Goal: Information Seeking & Learning: Find specific page/section

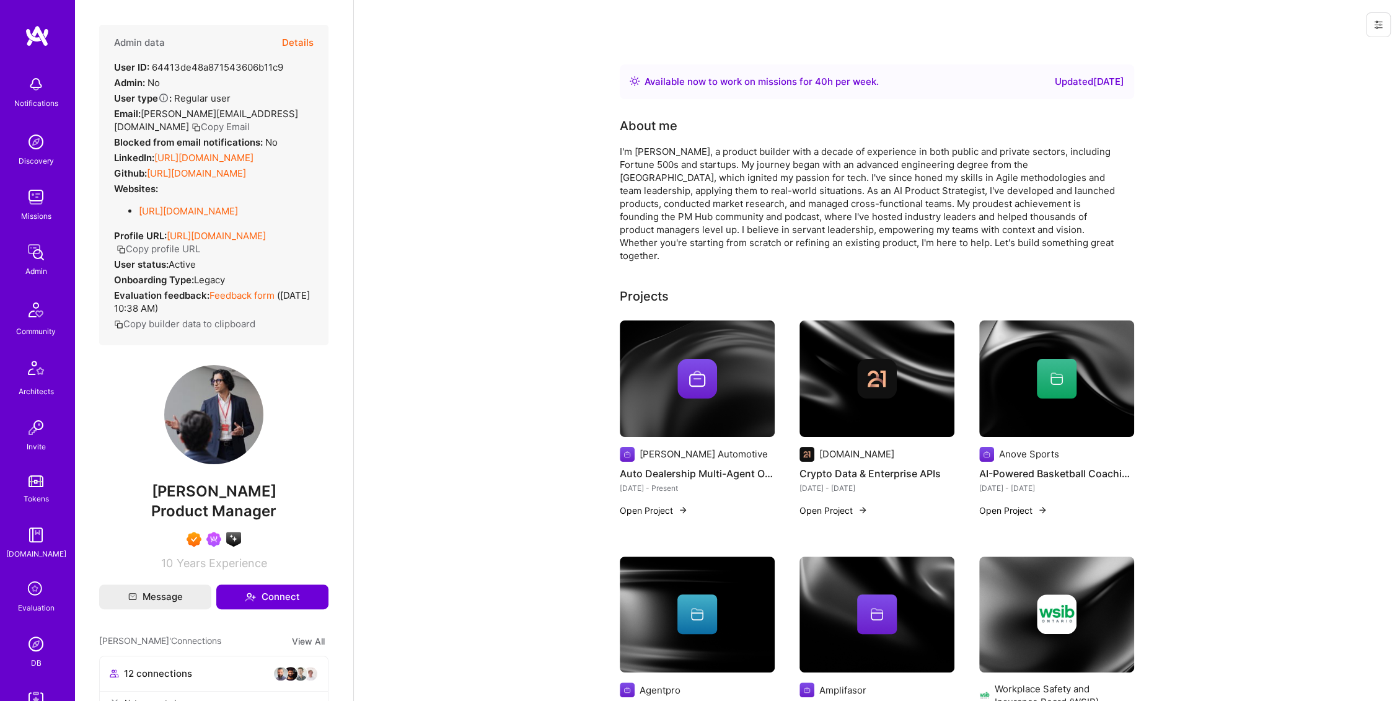
drag, startPoint x: 397, startPoint y: 276, endPoint x: 428, endPoint y: 225, distance: 59.8
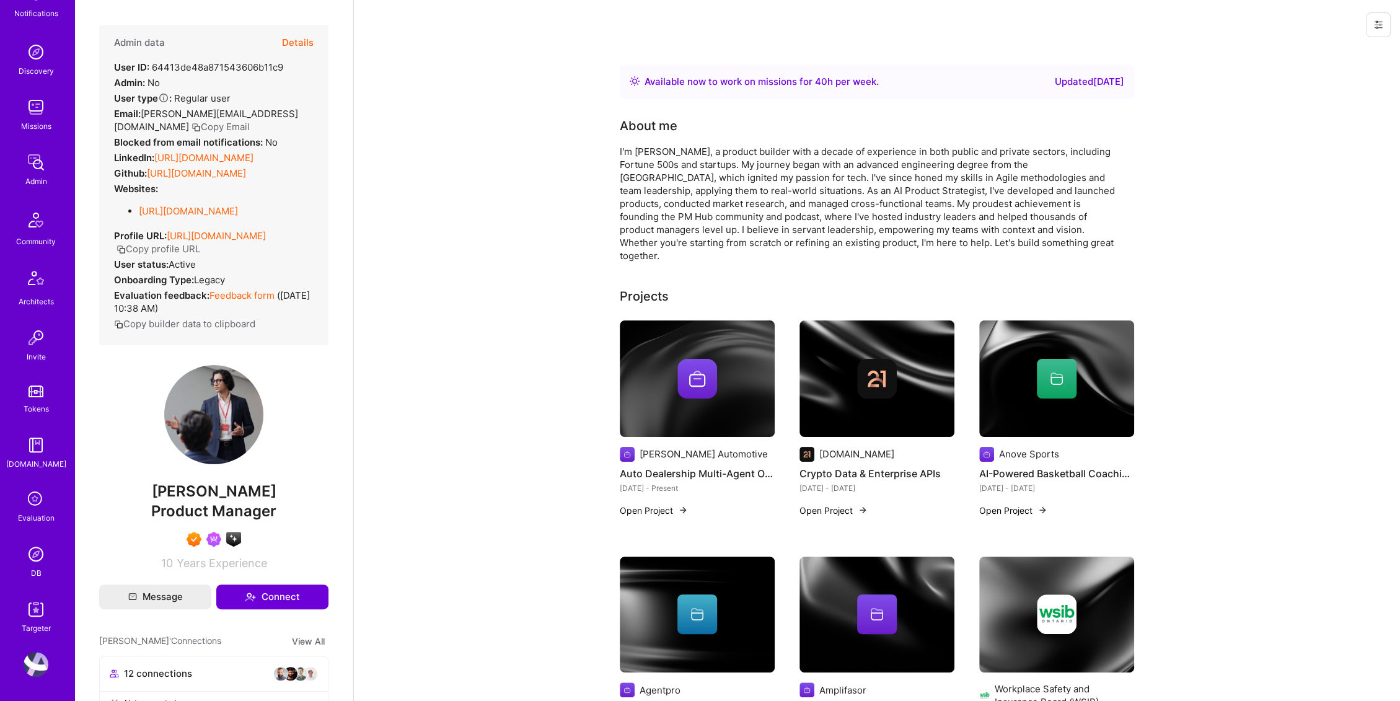
click at [33, 615] on img at bounding box center [36, 609] width 25 height 25
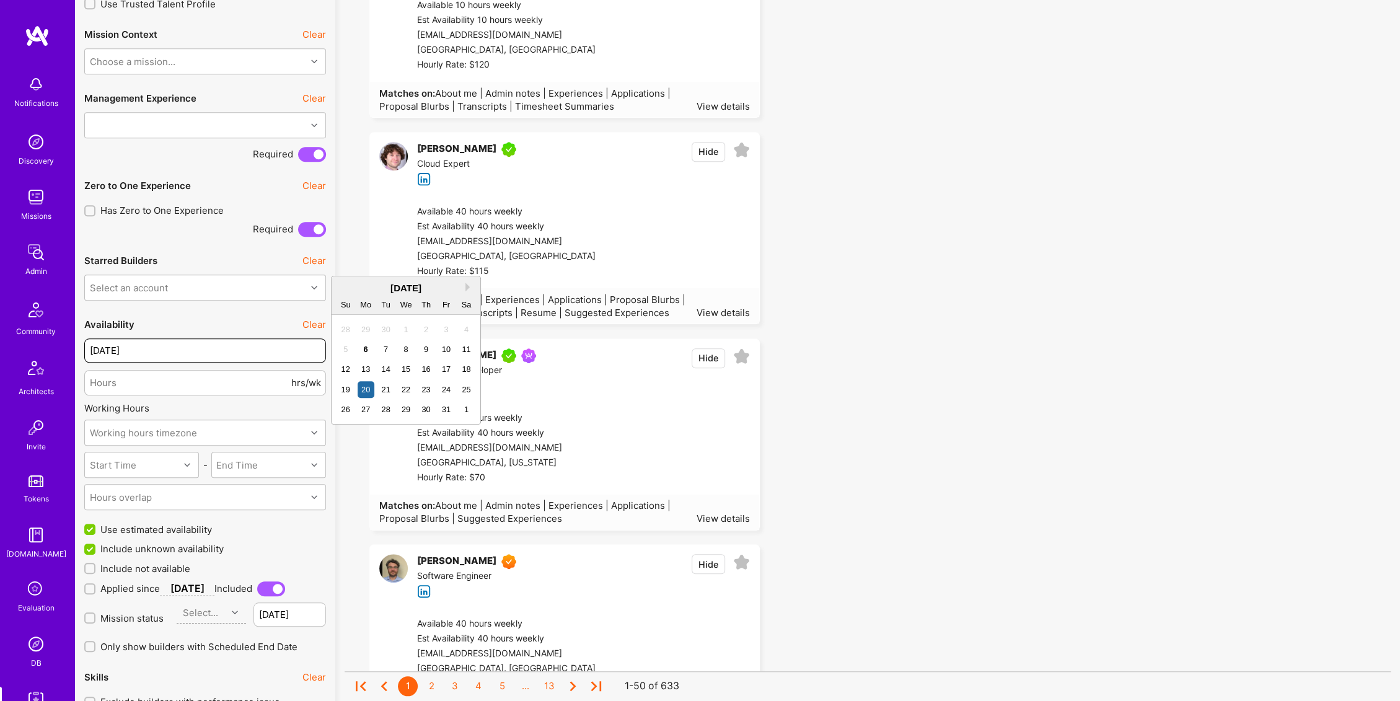
scroll to position [275, 0]
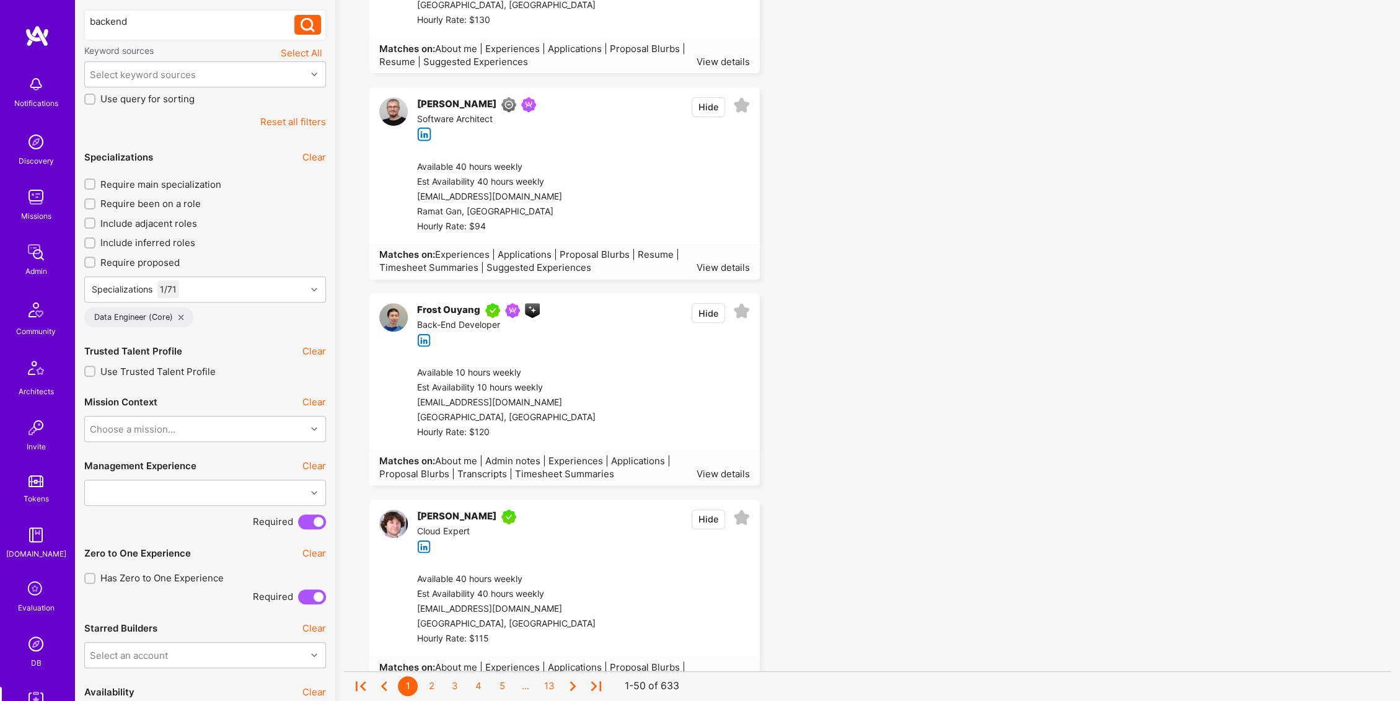
drag, startPoint x: 372, startPoint y: 310, endPoint x: 378, endPoint y: 294, distance: 17.6
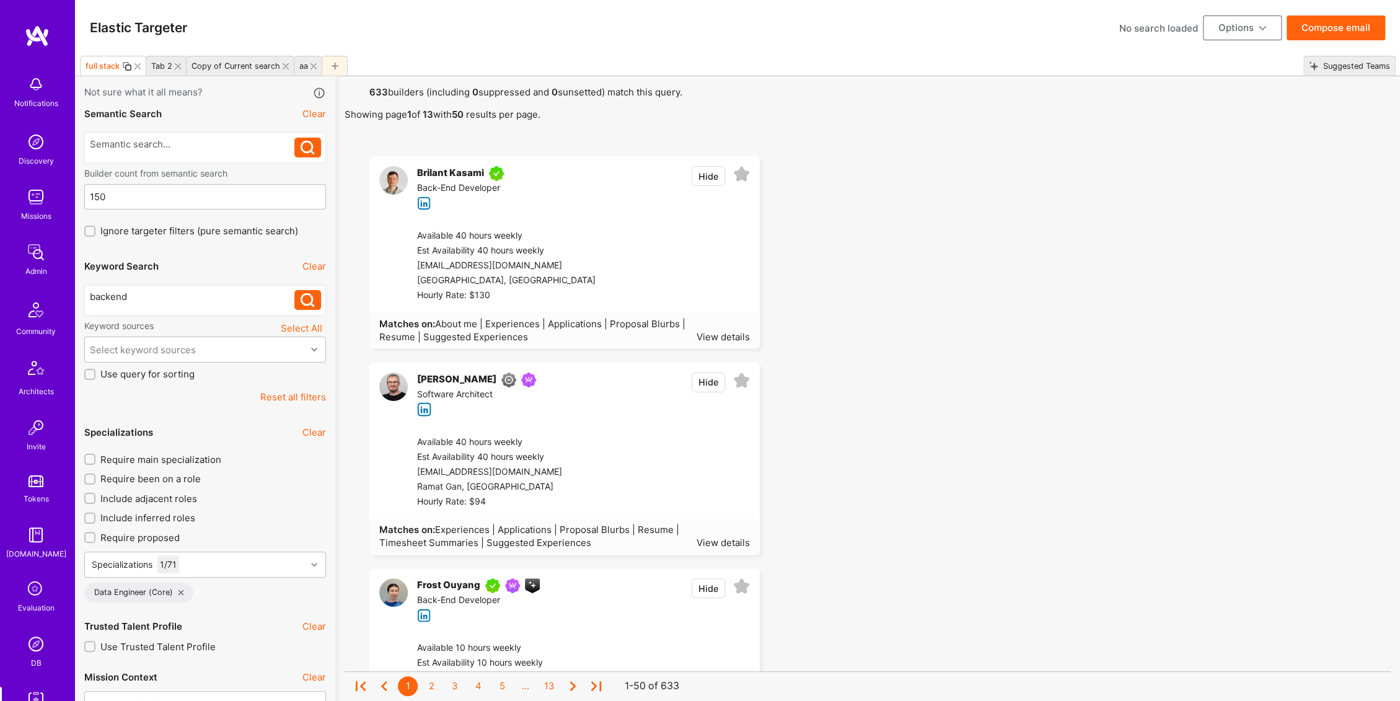
drag, startPoint x: 406, startPoint y: 287, endPoint x: 387, endPoint y: 279, distance: 21.6
drag, startPoint x: 423, startPoint y: 284, endPoint x: 410, endPoint y: 283, distance: 13.1
drag, startPoint x: 410, startPoint y: 283, endPoint x: 406, endPoint y: 274, distance: 8.6
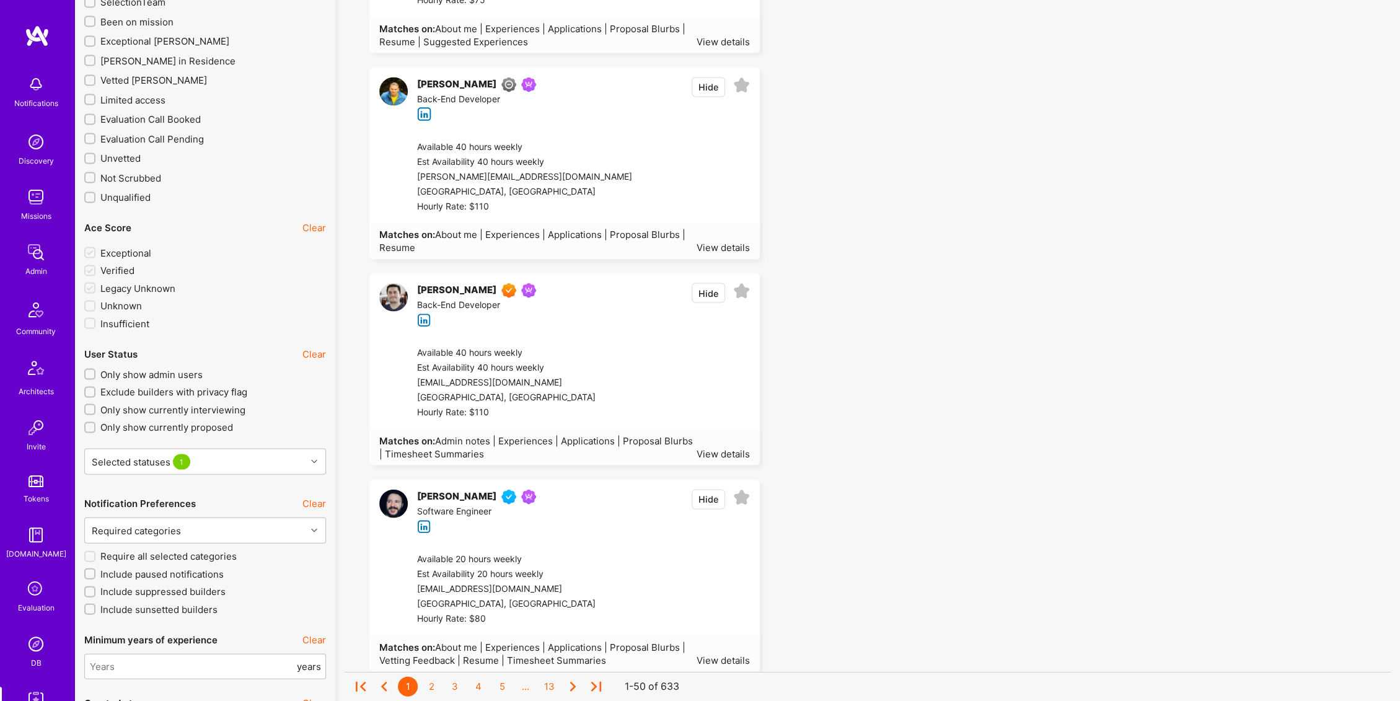
scroll to position [2203, 0]
